Goal: Navigation & Orientation: Find specific page/section

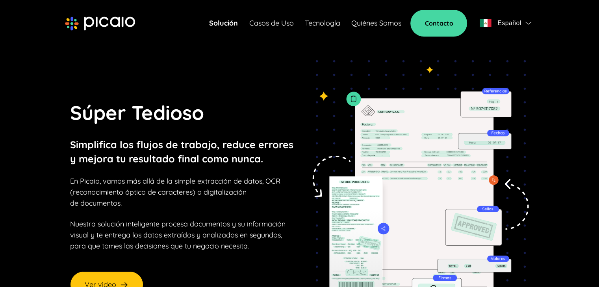
click at [374, 30] on div "Solución Casos de Uso Tecnología Quiénes Somos Contacto Español" at bounding box center [371, 23] width 325 height 27
click at [379, 18] on link "Quiénes Somos" at bounding box center [376, 23] width 50 height 11
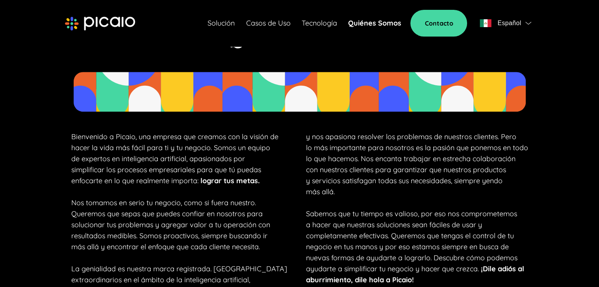
scroll to position [433, 0]
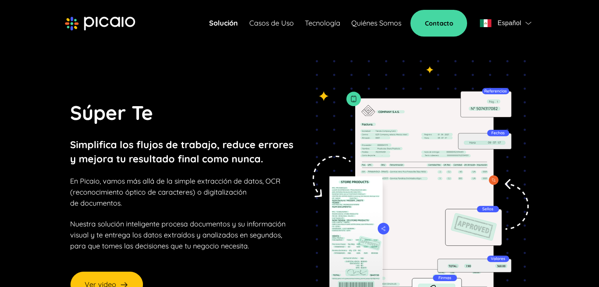
click at [386, 24] on link "Quiénes Somos" at bounding box center [376, 23] width 50 height 11
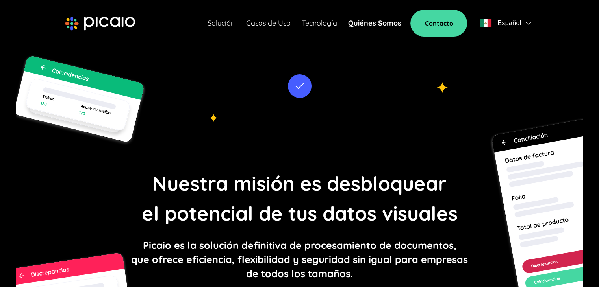
scroll to position [394, 0]
